Goal: Information Seeking & Learning: Find specific fact

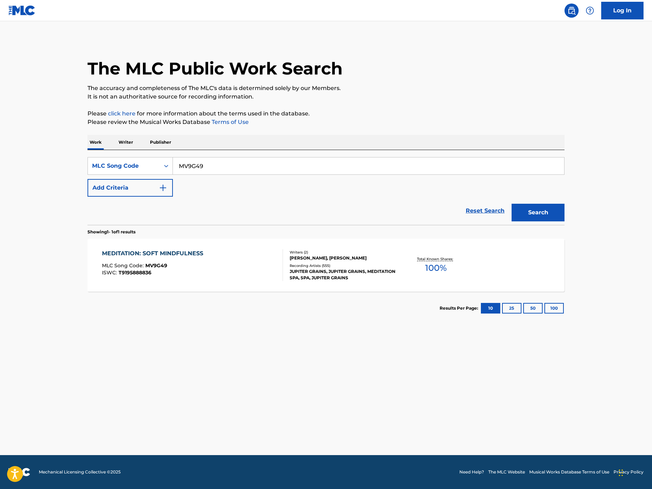
click at [258, 275] on div "MEDITATION: SOFT MINDFULNESS MLC Song Code : MV9G49 ISWC : T9195888836" at bounding box center [192, 265] width 181 height 32
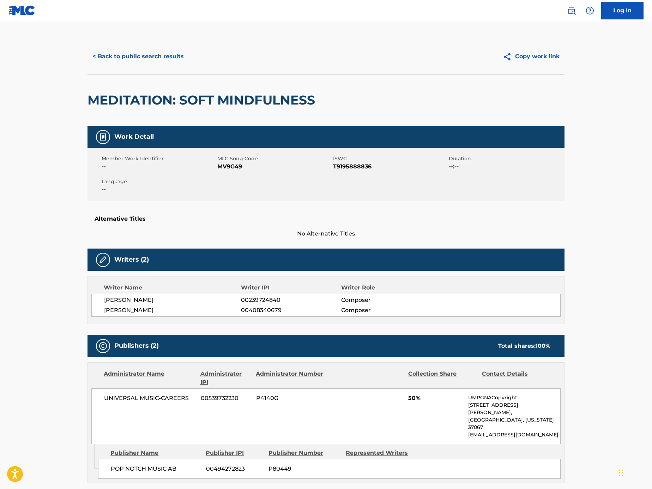
click at [138, 59] on button "< Back to public search results" at bounding box center [137, 57] width 101 height 18
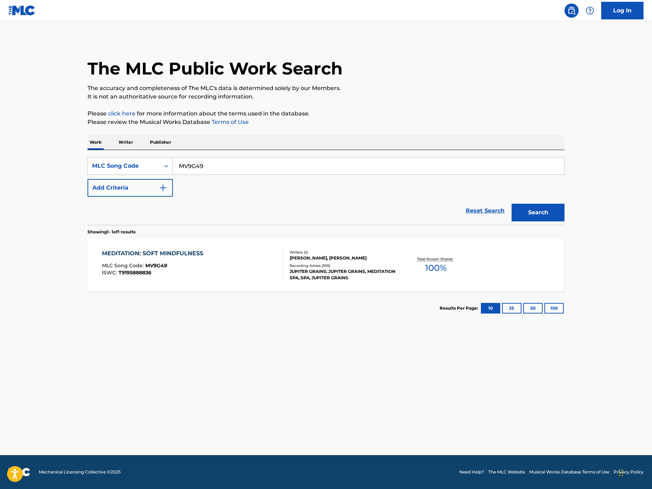
click at [276, 163] on input "MV9G49" at bounding box center [368, 165] width 391 height 17
paste input "CEC4"
type input "MVCEC4"
click at [552, 216] on button "Search" at bounding box center [538, 213] width 53 height 18
click at [211, 272] on div "MINDFULNESS MEDITATION MLC Song Code : MVCEC4 ISWC : T8043555267 Hold" at bounding box center [192, 265] width 181 height 32
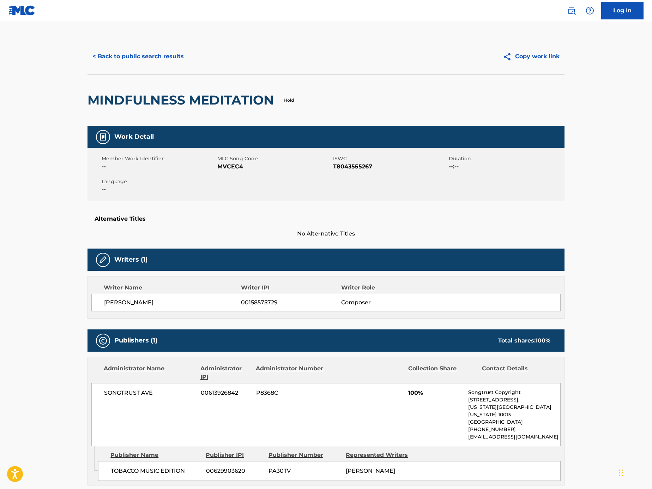
click at [145, 59] on button "< Back to public search results" at bounding box center [137, 57] width 101 height 18
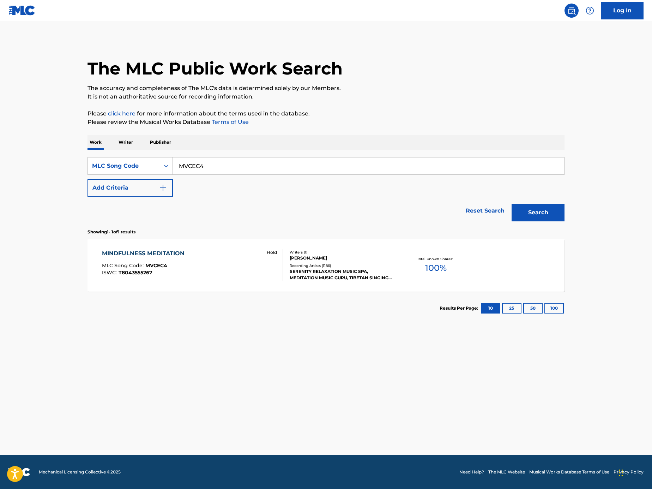
click at [242, 161] on input "MVCEC4" at bounding box center [368, 165] width 391 height 17
paste input "Search Form"
click at [507, 165] on input "Search Form" at bounding box center [368, 165] width 391 height 17
paste input "O3928H"
type input "O3928H"
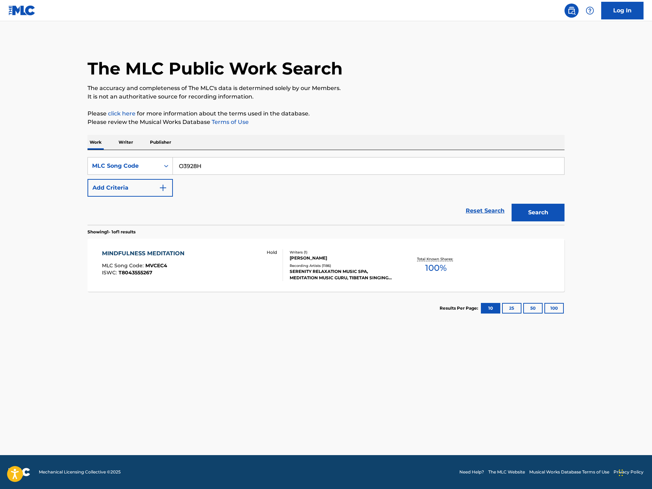
click at [536, 214] on button "Search" at bounding box center [538, 213] width 53 height 18
click at [243, 268] on div "OM MLC Song Code : O3928H ISWC :" at bounding box center [192, 265] width 181 height 32
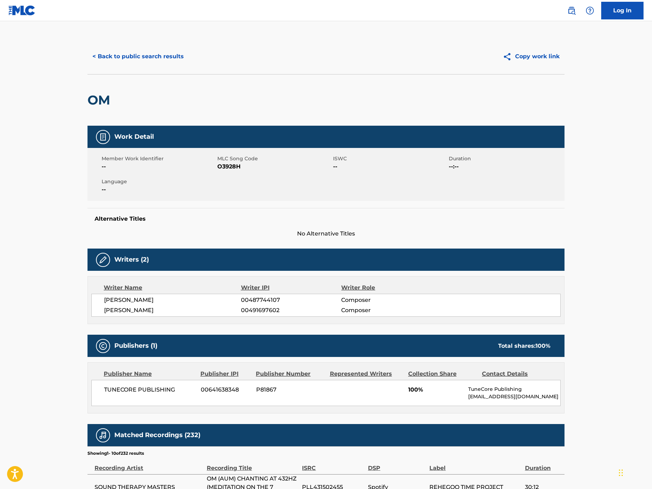
click at [118, 68] on div "< Back to public search results Copy work link" at bounding box center [325, 56] width 477 height 35
click at [128, 55] on button "< Back to public search results" at bounding box center [137, 57] width 101 height 18
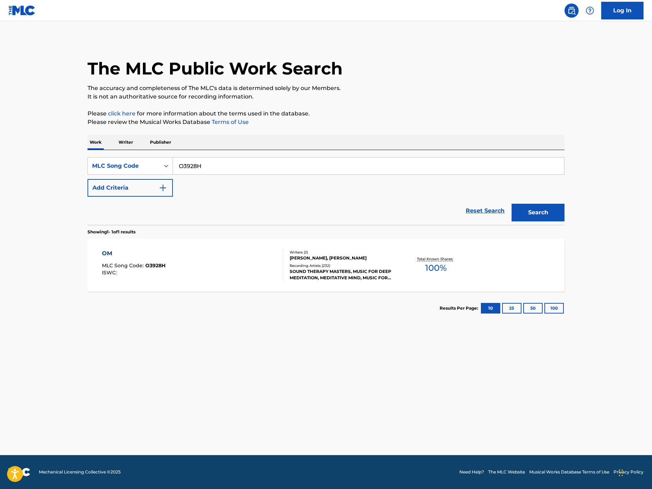
click at [230, 168] on input "O3928H" at bounding box center [368, 165] width 391 height 17
paste input "Search Form"
click at [467, 163] on input "Search Form" at bounding box center [368, 165] width 391 height 17
paste input "MV9G49"
click at [536, 210] on button "Search" at bounding box center [538, 213] width 53 height 18
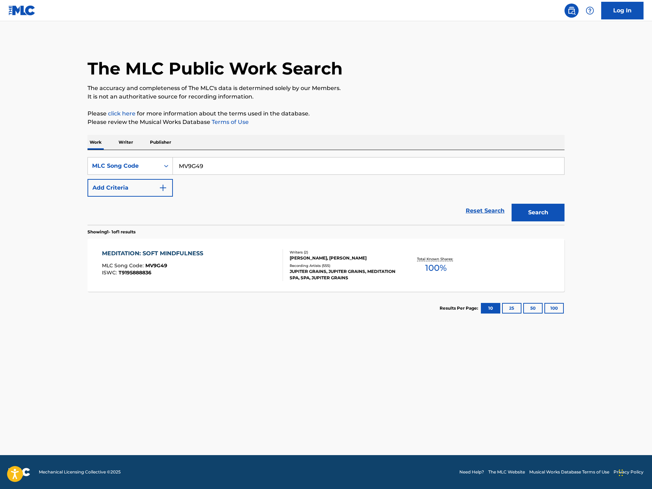
click at [247, 175] on div "SearchWithCriteria45a08e17-e46b-4751-8890-a52e86548e42 MLC Song Code MV9G49 Add…" at bounding box center [325, 177] width 477 height 40
click at [248, 161] on input "MV9G49" at bounding box center [368, 165] width 391 height 17
paste input "8970X"
type input "M8970X"
click at [524, 212] on button "Search" at bounding box center [538, 213] width 53 height 18
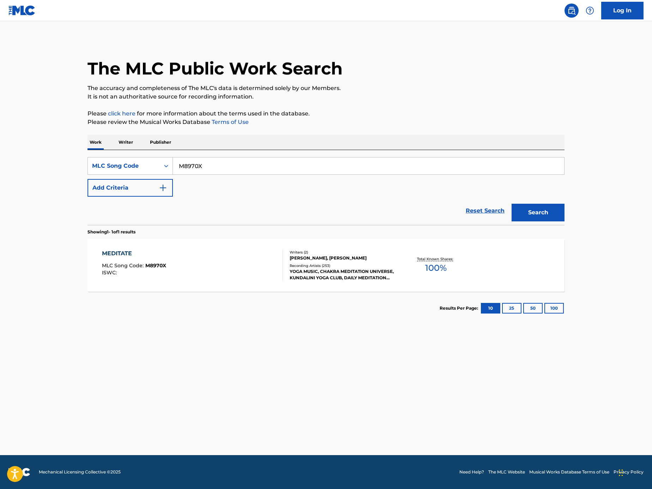
click at [211, 284] on div "MEDITATE MLC Song Code : M8970X ISWC : Writers ( 2 ) [PERSON_NAME], [PERSON_NAM…" at bounding box center [325, 265] width 477 height 53
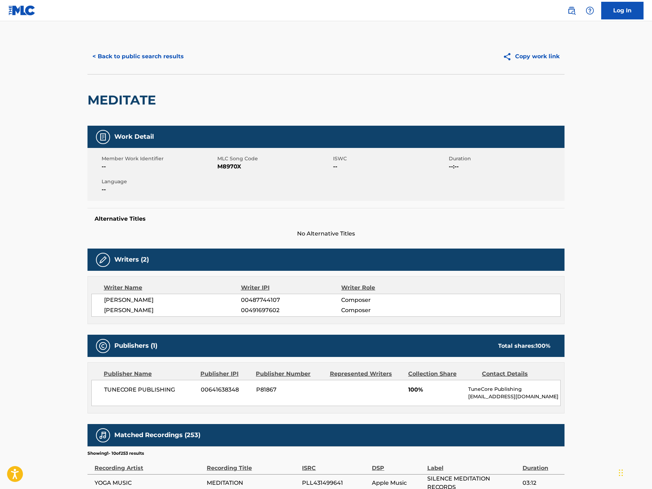
click at [135, 59] on button "< Back to public search results" at bounding box center [137, 57] width 101 height 18
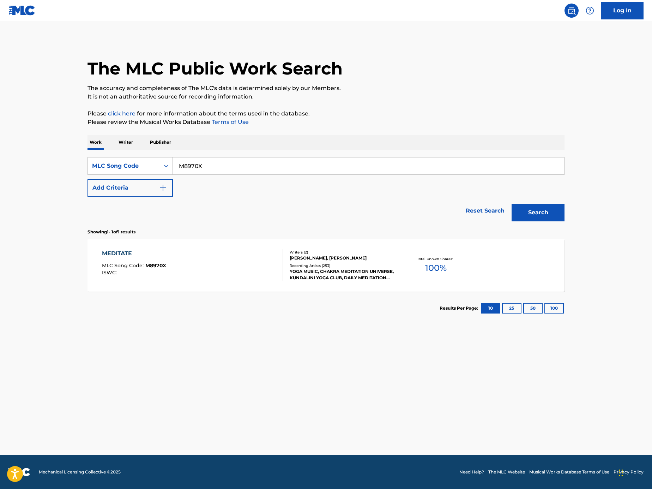
click at [229, 162] on input "M8970X" at bounding box center [368, 165] width 391 height 17
paste input "A6VT9"
type input "MA6VT9"
click at [547, 217] on button "Search" at bounding box center [538, 213] width 53 height 18
click at [194, 268] on div "MEDITATE (YOGA NIDRA) MLC Song Code : MA6VT9 ISWC : Hold" at bounding box center [192, 265] width 181 height 32
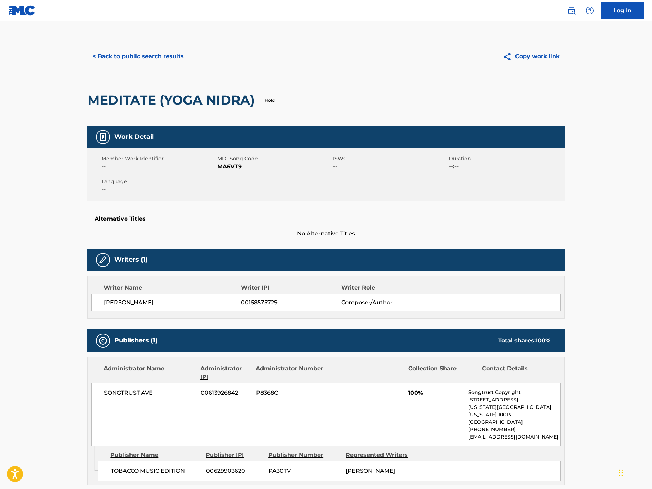
click at [160, 65] on button "< Back to public search results" at bounding box center [137, 57] width 101 height 18
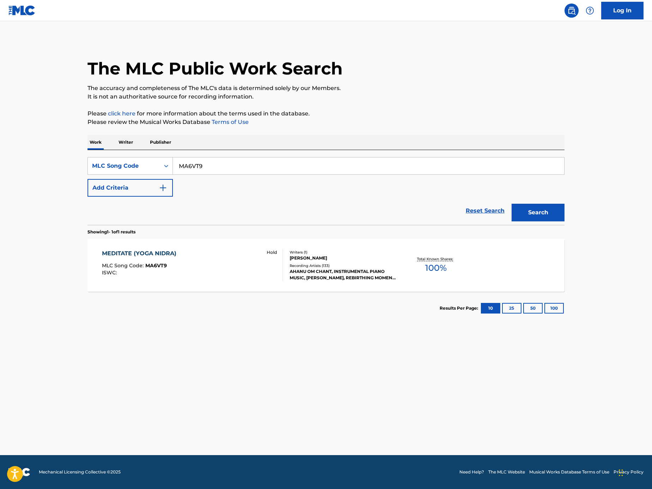
click at [239, 171] on input "MA6VT9" at bounding box center [368, 165] width 391 height 17
paste input "Search Form"
click at [529, 168] on input "Search Form" at bounding box center [368, 165] width 391 height 17
paste input "YA03TR"
type input "YA03TR"
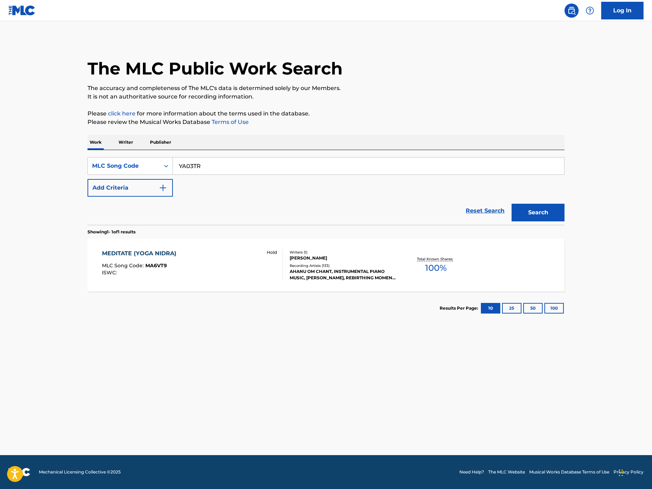
click at [556, 215] on button "Search" at bounding box center [538, 213] width 53 height 18
click at [294, 162] on input "YA03TR" at bounding box center [368, 165] width 391 height 17
paste input "Search Form"
click at [507, 165] on input "Search Form" at bounding box center [368, 165] width 391 height 17
paste input "MA6VT9"
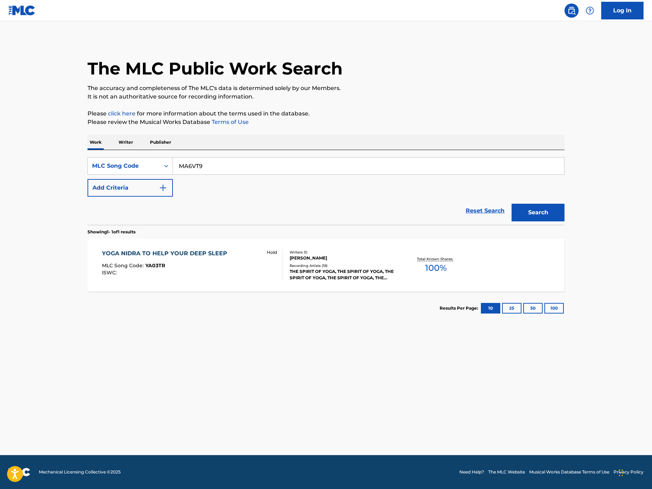
type input "MA6VT9"
click at [540, 206] on button "Search" at bounding box center [538, 213] width 53 height 18
click at [477, 169] on input "MA6VT9" at bounding box center [368, 165] width 391 height 17
paste input "Search Form"
click at [504, 170] on input "Search Form" at bounding box center [368, 165] width 391 height 17
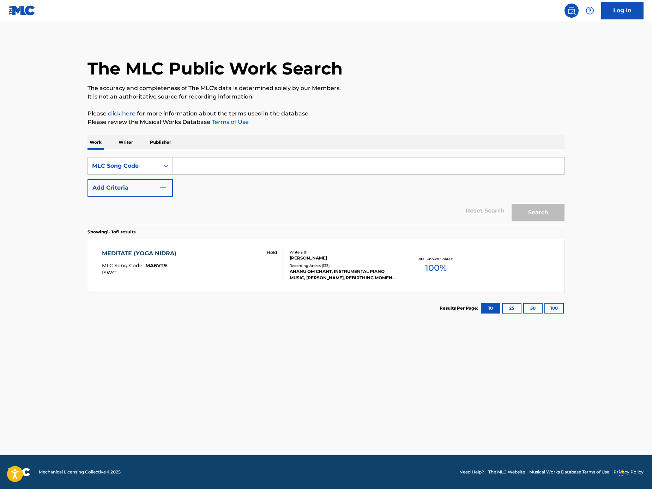
paste input "NVCNKV"
type input "NVCNKV"
click at [564, 209] on button "Search" at bounding box center [538, 213] width 53 height 18
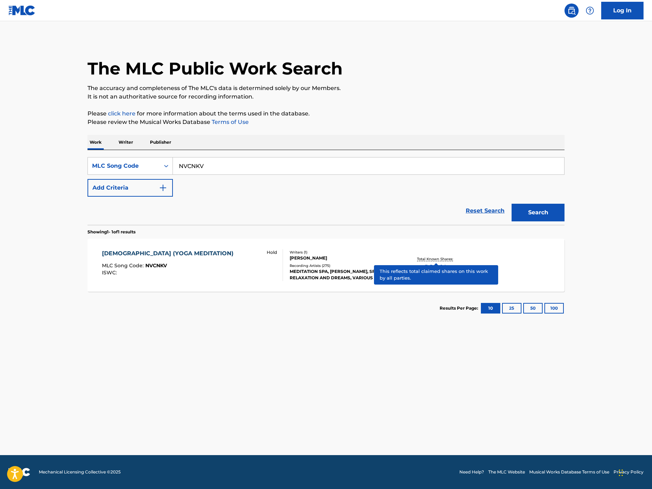
click at [239, 243] on div "NIDRA YOGA (YOGA MEDITATION) MLC Song Code : NVCNKV ISWC : Hold Writers ( 1 ) […" at bounding box center [325, 265] width 477 height 53
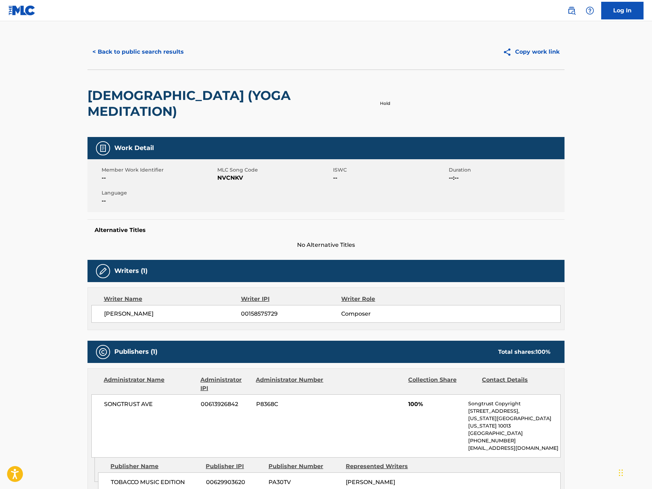
scroll to position [4, 0]
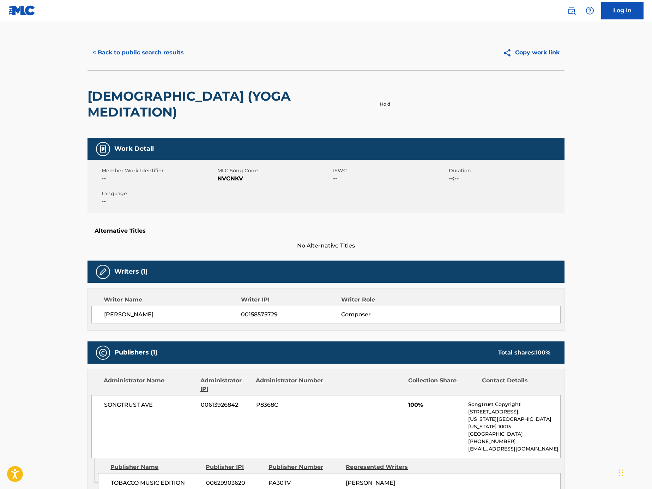
click at [154, 53] on button "< Back to public search results" at bounding box center [137, 53] width 101 height 18
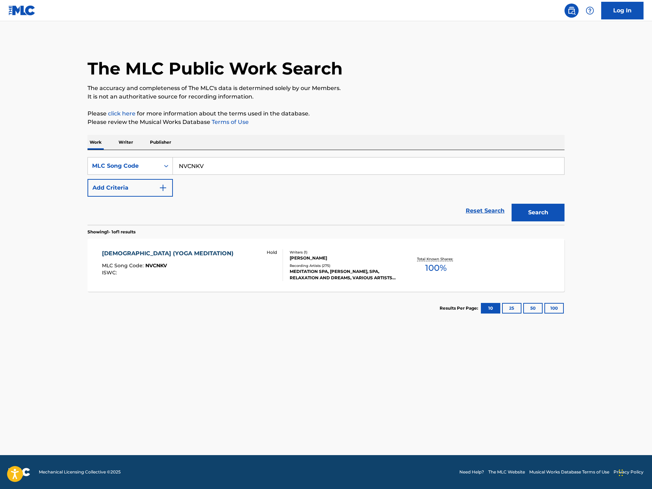
click at [226, 174] on input "NVCNKV" at bounding box center [368, 165] width 391 height 17
paste input "MA6VT9"
type input "MA6VT9"
click at [521, 216] on button "Search" at bounding box center [538, 213] width 53 height 18
click at [207, 169] on input "MA6VT9" at bounding box center [368, 165] width 391 height 17
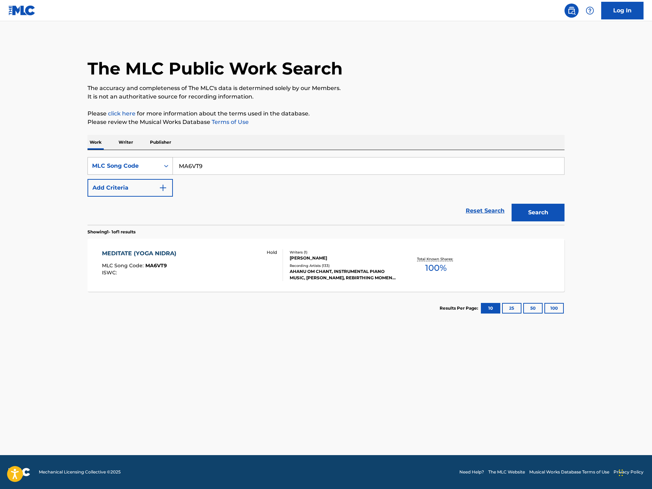
click at [114, 167] on div "MLC Song Code" at bounding box center [124, 166] width 64 height 8
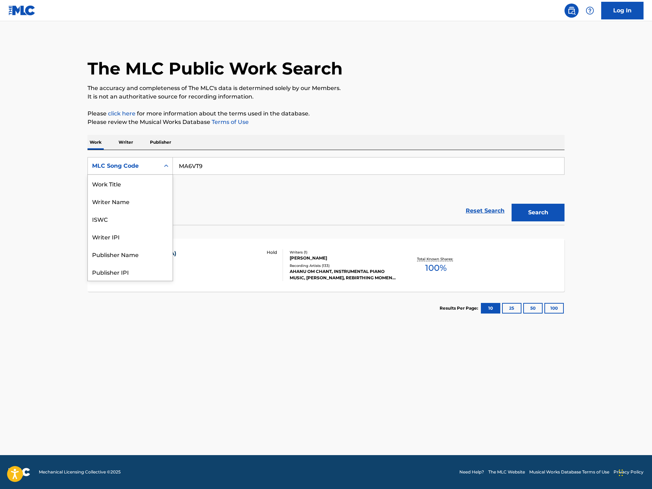
scroll to position [35, 0]
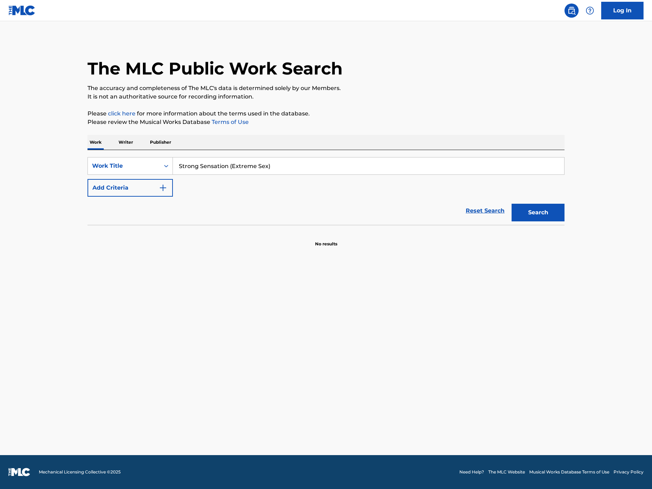
type input "Strong Sensation (Extreme Sex)"
click at [155, 193] on button "Add Criteria" at bounding box center [129, 188] width 85 height 18
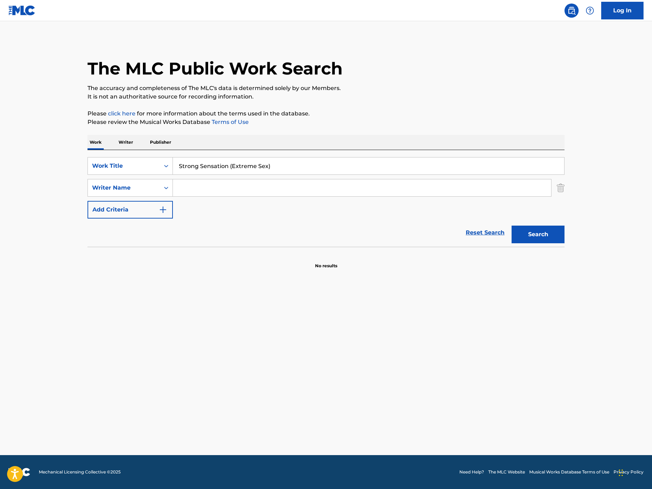
click at [467, 186] on input "Search Form" at bounding box center [362, 187] width 378 height 17
paste input "TRIVELLATO"
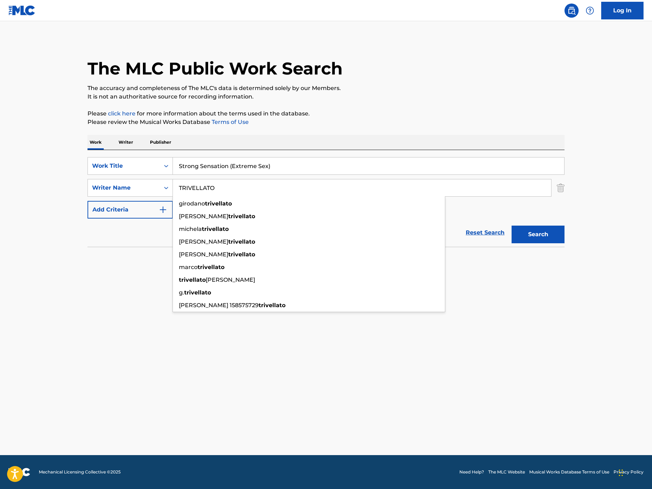
type input "TRIVELLATO"
click at [525, 230] on button "Search" at bounding box center [538, 234] width 53 height 18
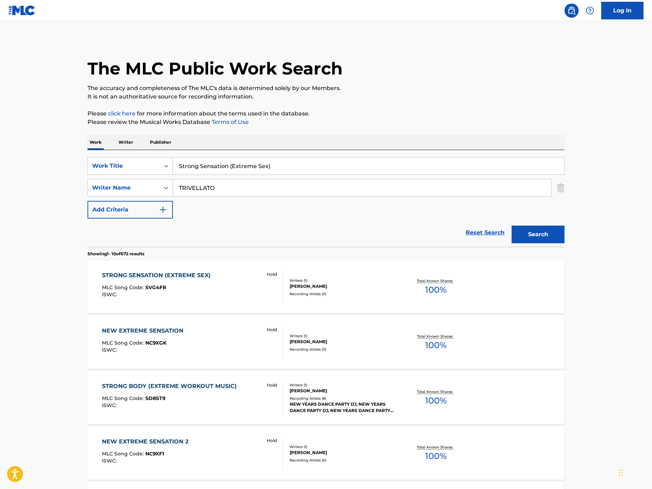
click at [213, 290] on div "MLC Song Code : SVG4FR" at bounding box center [158, 288] width 112 height 7
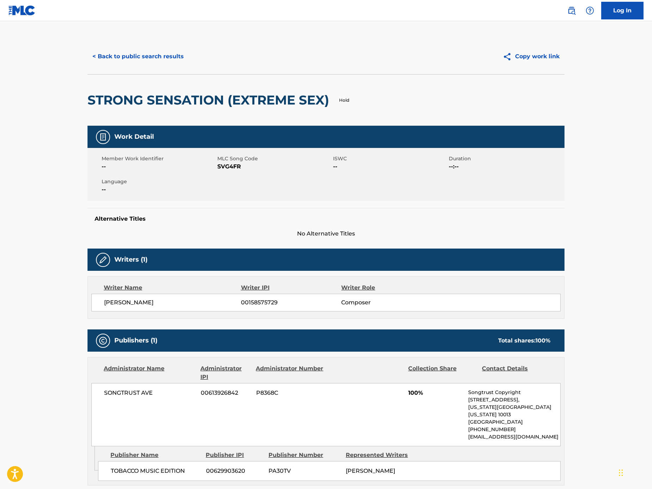
click at [233, 167] on span "SVG4FR" at bounding box center [274, 166] width 114 height 8
copy span "SVG4FR"
